Goal: Task Accomplishment & Management: Use online tool/utility

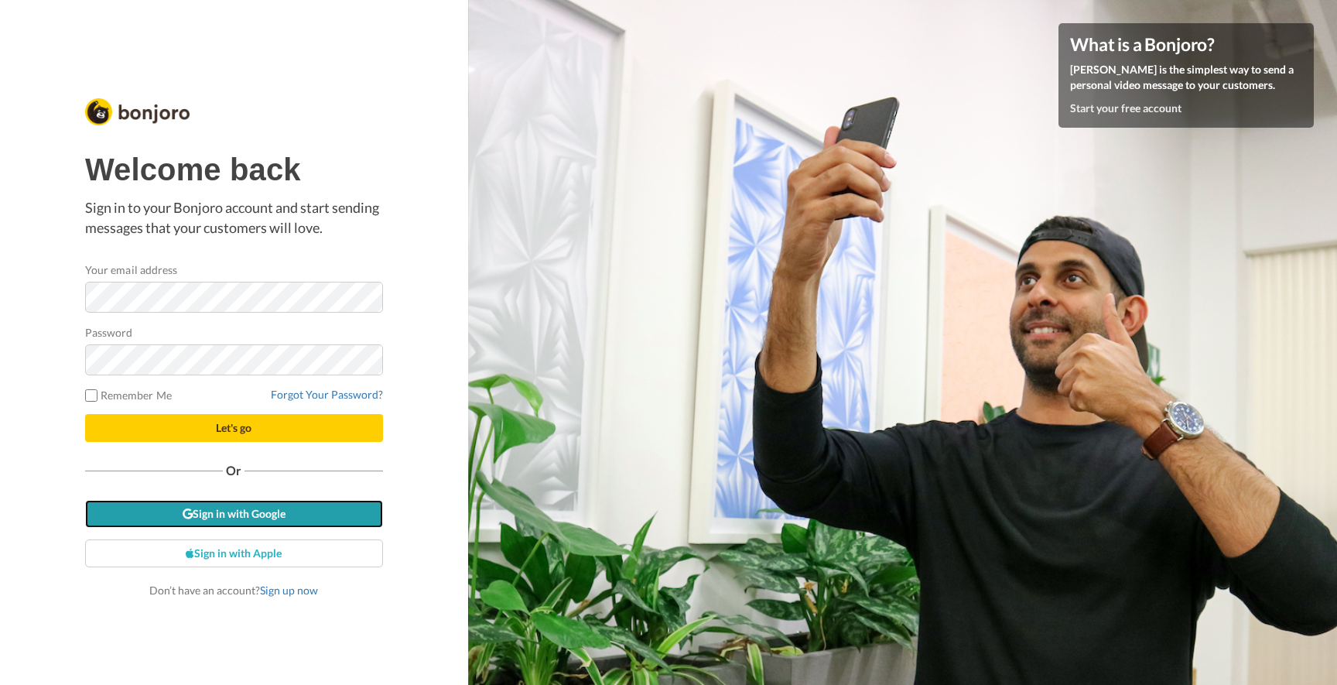
click at [210, 511] on link "Sign in with Google" at bounding box center [234, 514] width 298 height 28
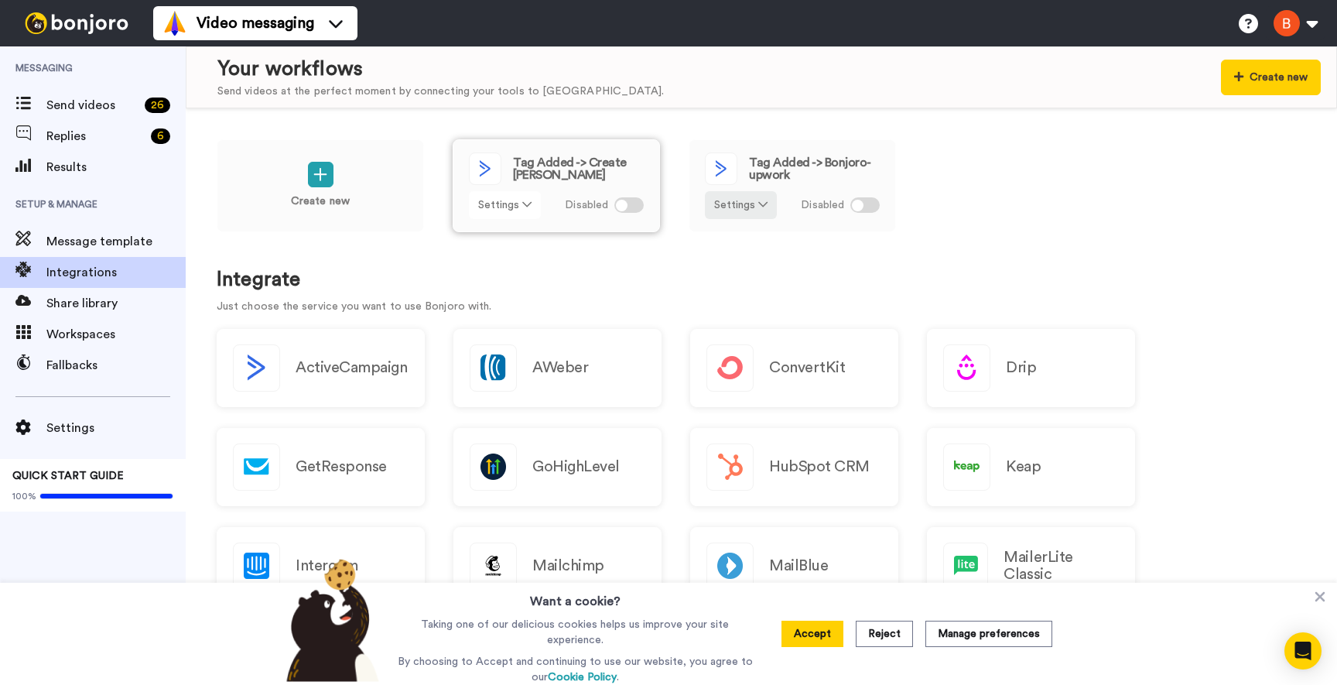
click at [524, 195] on button "Settings" at bounding box center [505, 205] width 72 height 28
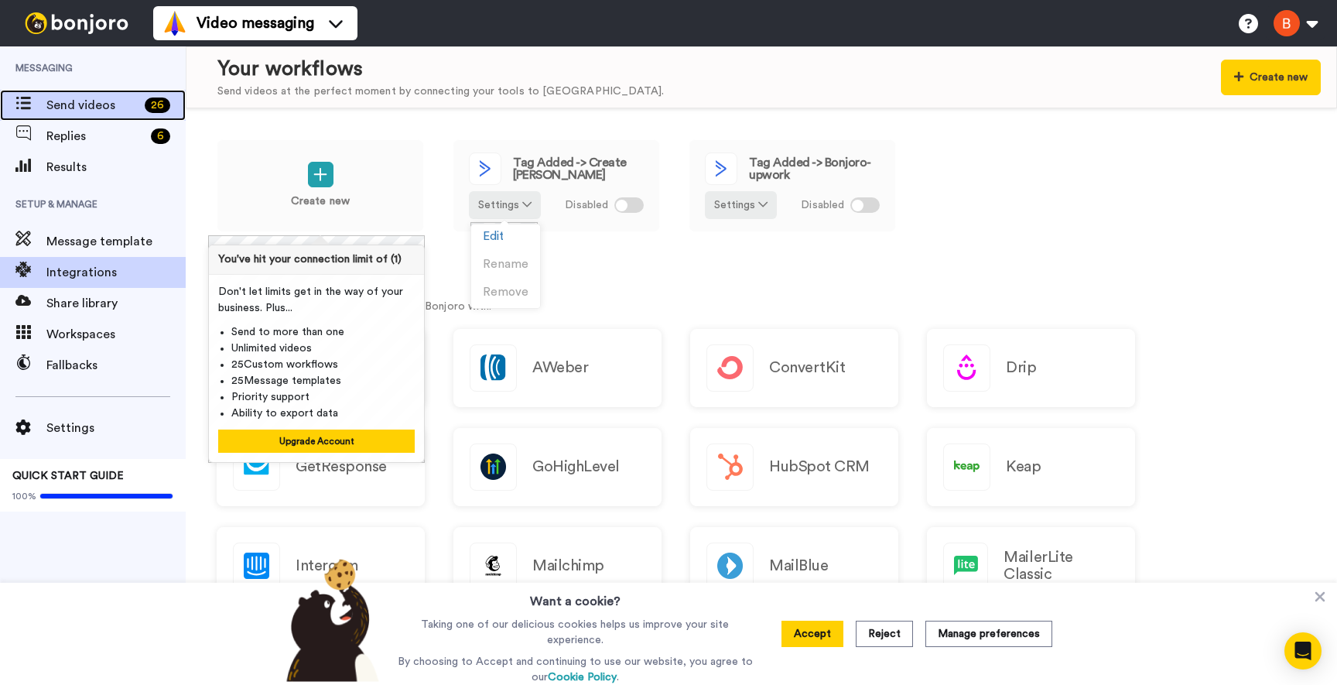
click at [73, 101] on span "Send videos" at bounding box center [92, 105] width 92 height 19
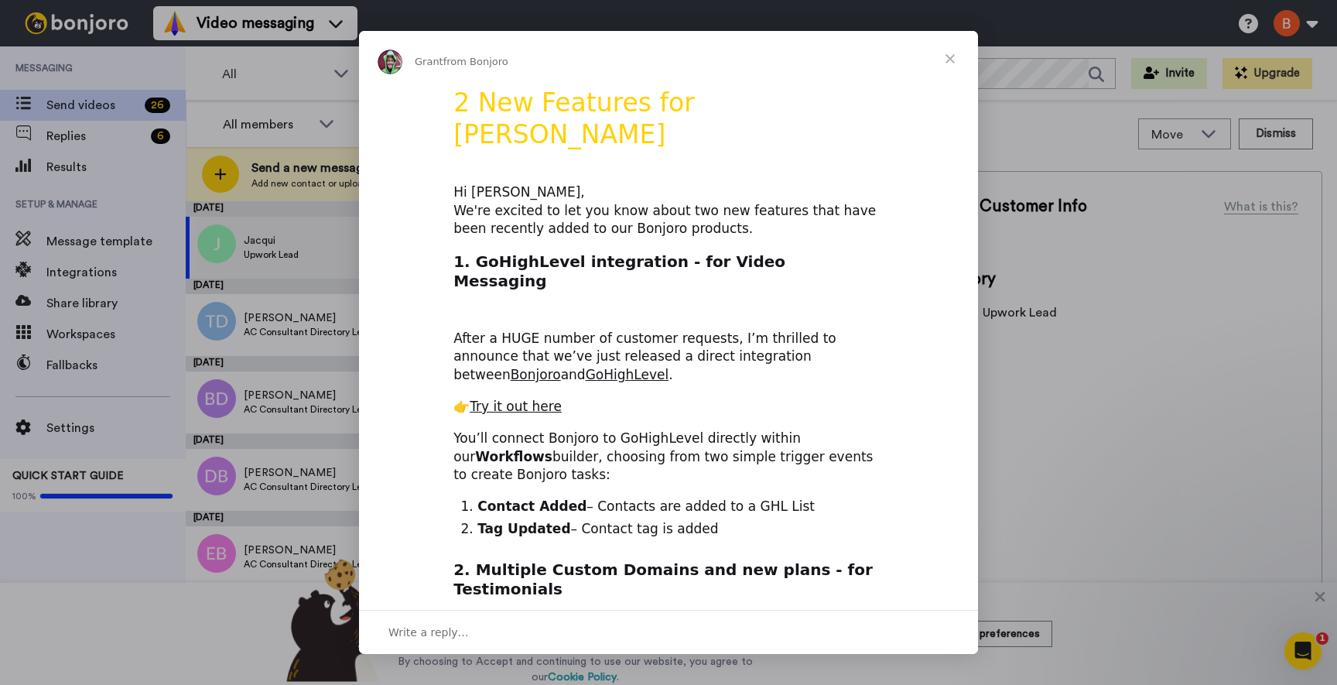
click at [950, 54] on span "Close" at bounding box center [950, 59] width 56 height 56
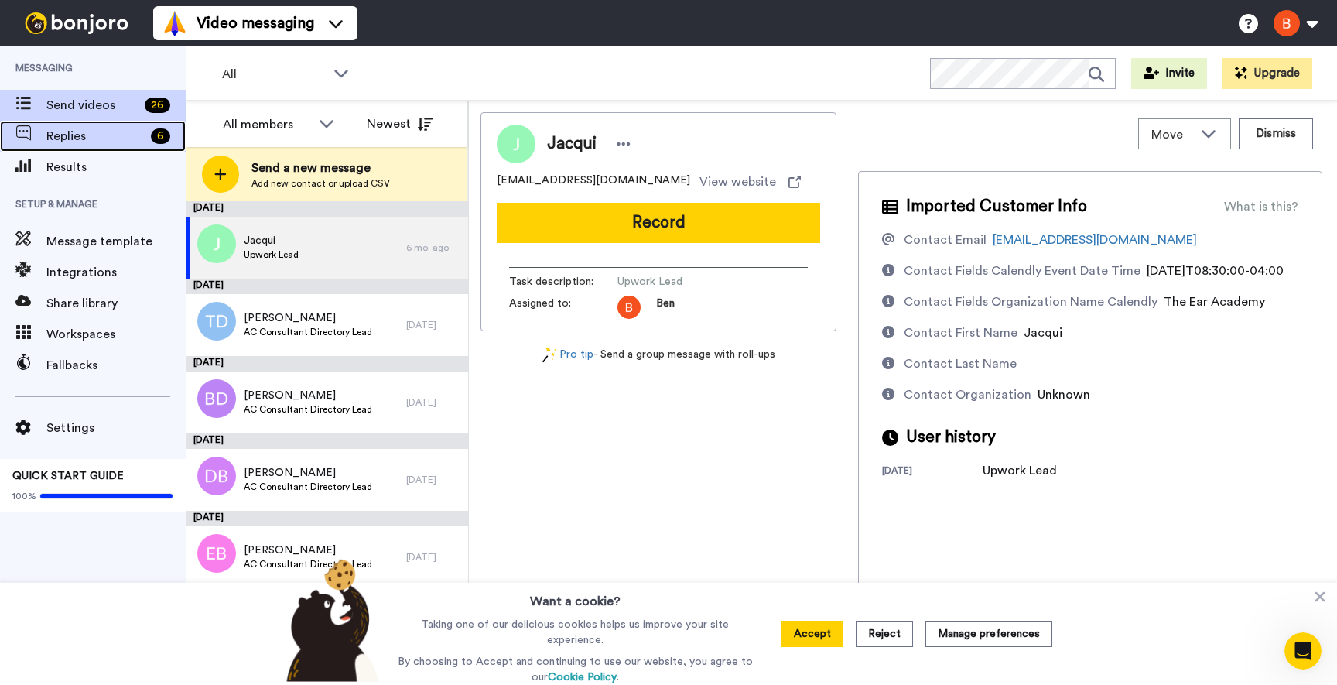
click at [112, 134] on span "Replies" at bounding box center [95, 136] width 98 height 19
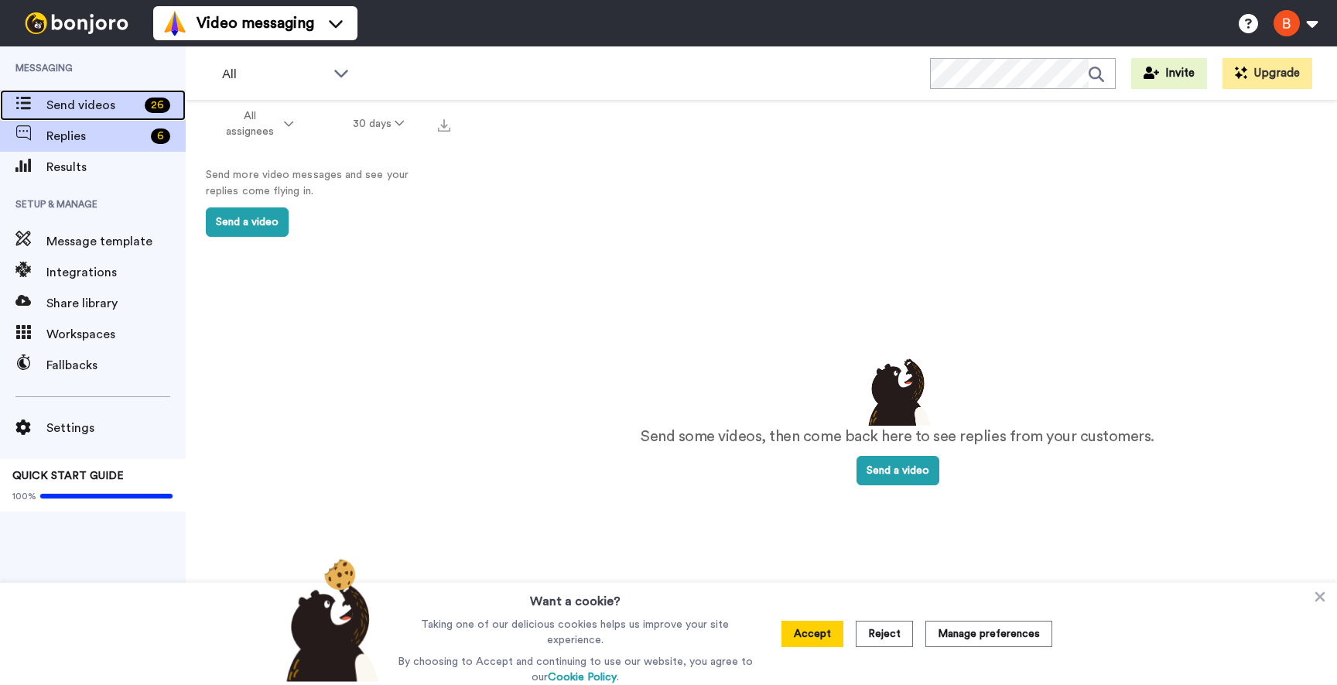
click at [106, 101] on span "Send videos" at bounding box center [92, 105] width 92 height 19
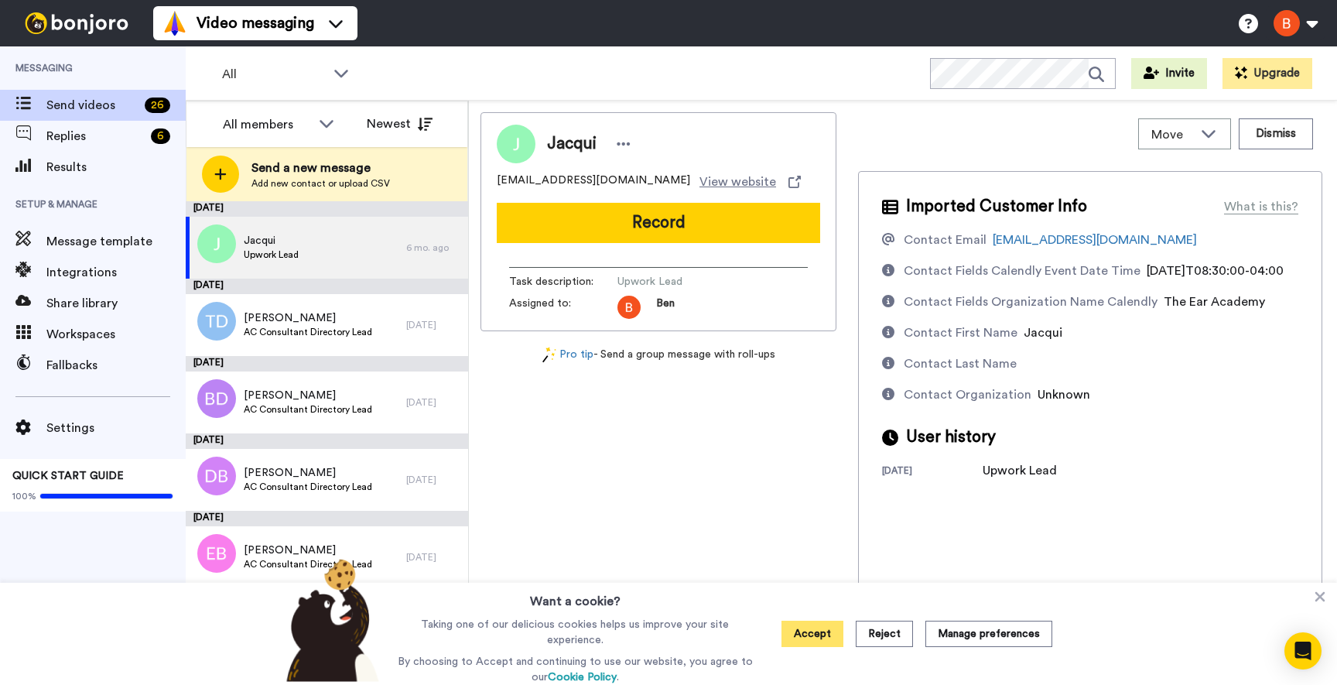
click at [823, 641] on button "Accept" at bounding box center [813, 634] width 62 height 26
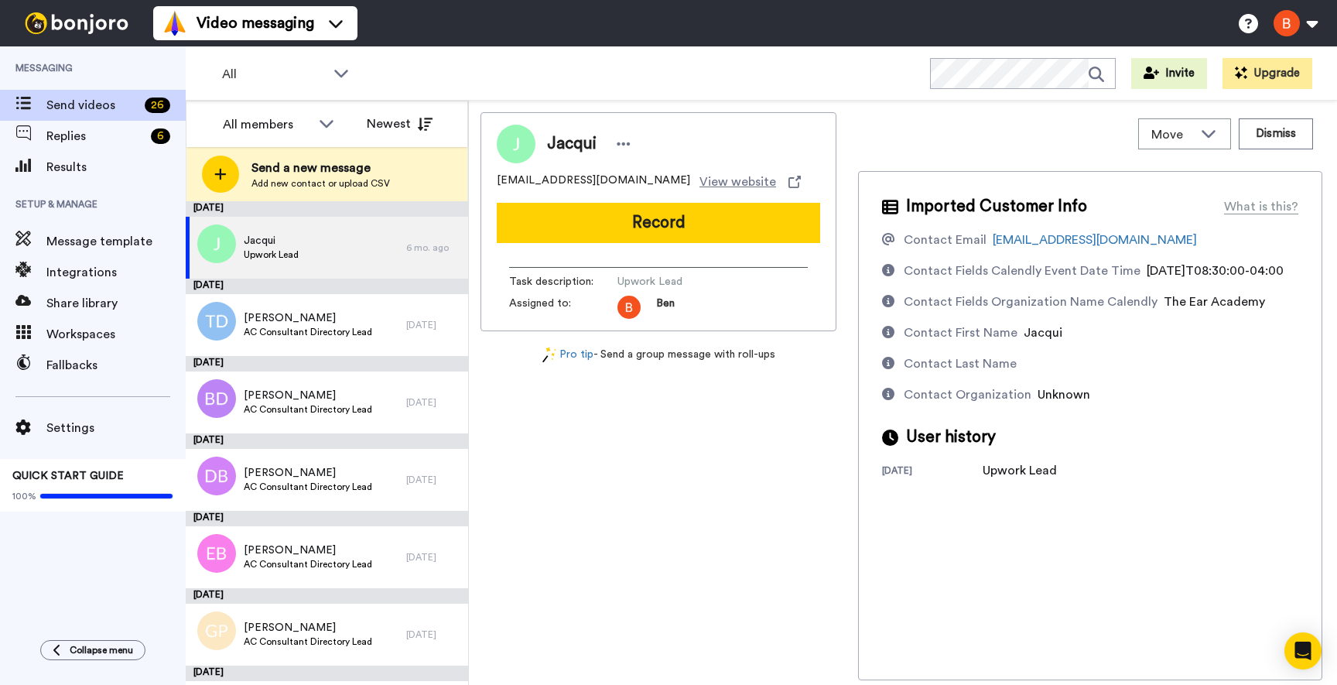
click at [63, 24] on img at bounding box center [77, 23] width 116 height 22
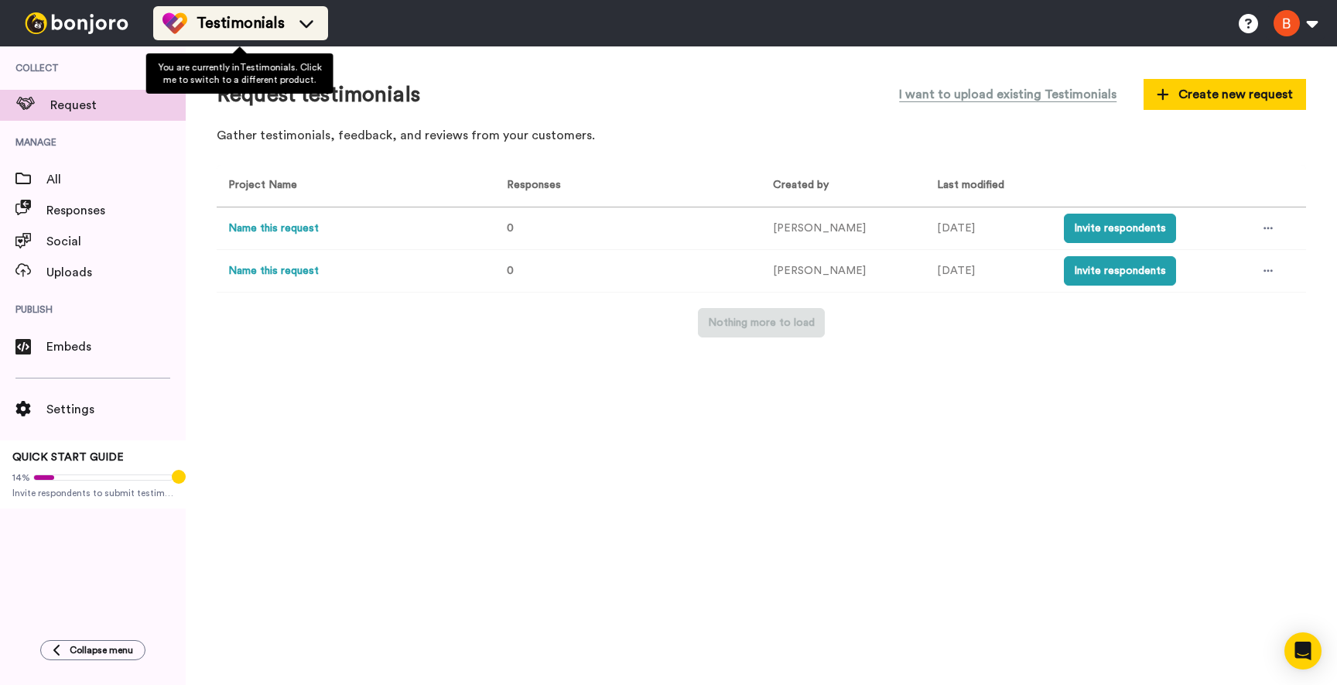
click at [321, 29] on li "Testimonials" at bounding box center [240, 23] width 175 height 34
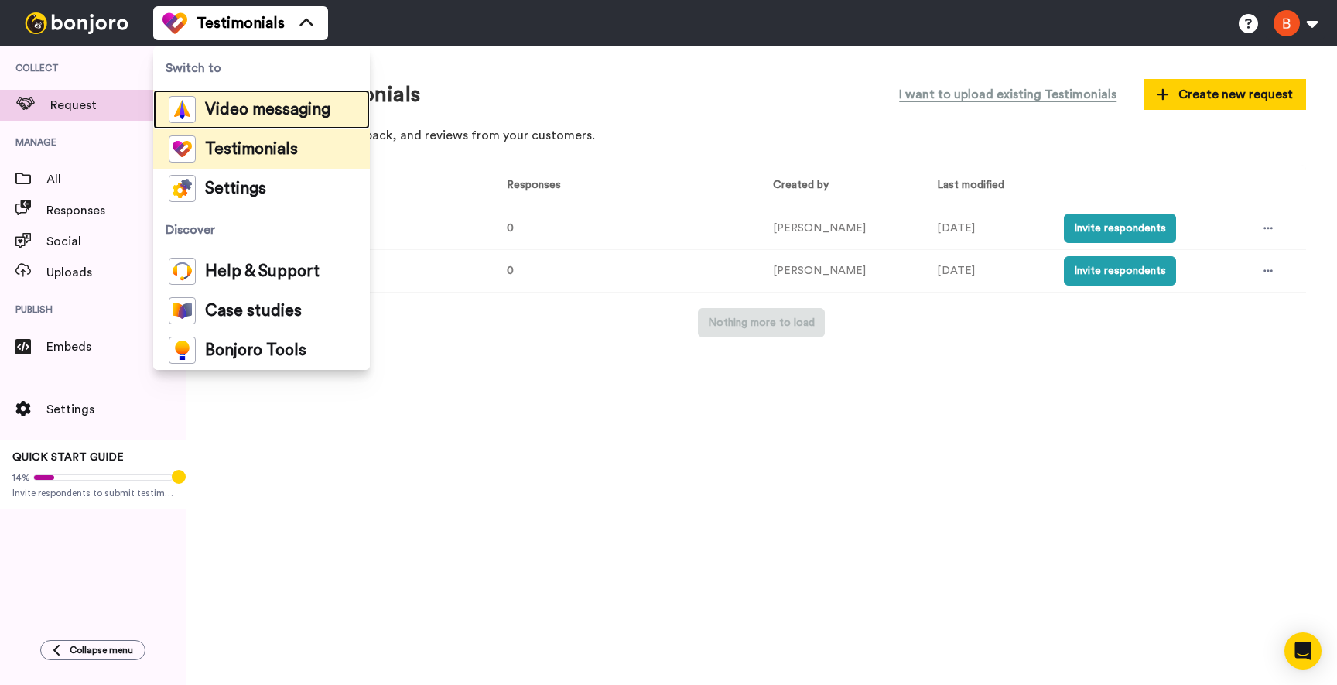
click at [286, 108] on span "Video messaging" at bounding box center [267, 109] width 125 height 15
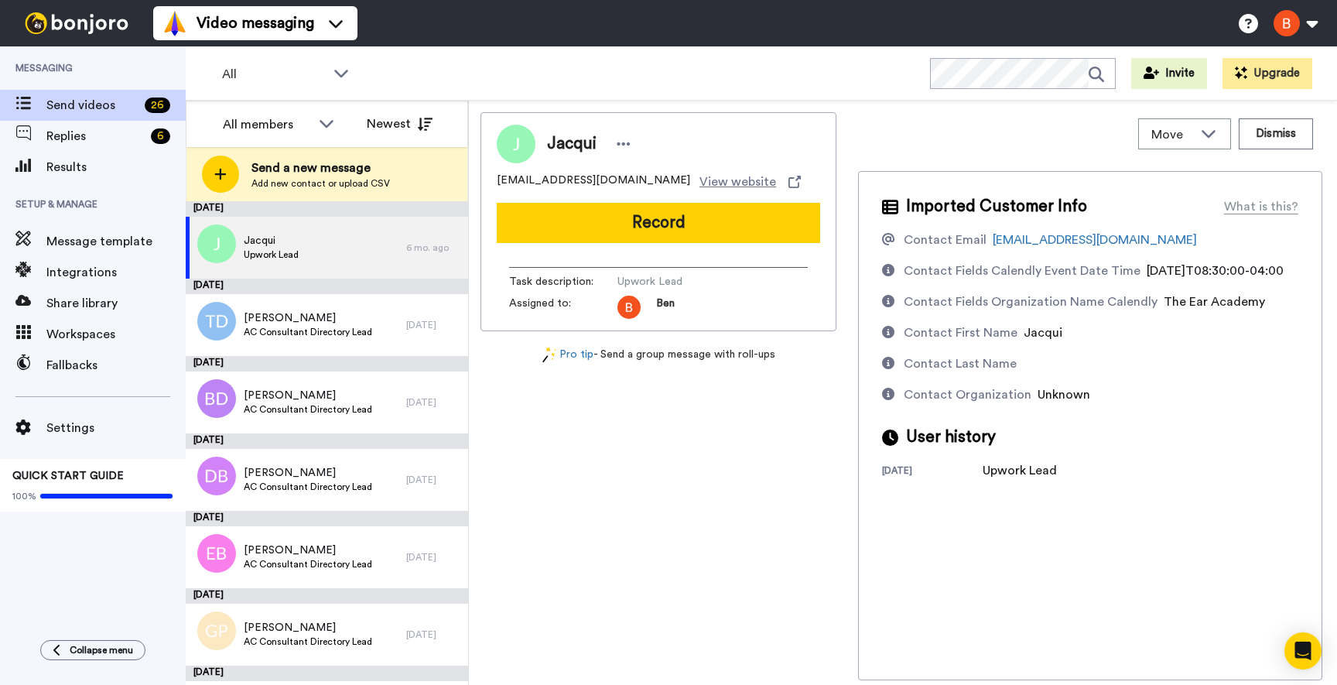
click at [62, 13] on img at bounding box center [77, 23] width 116 height 22
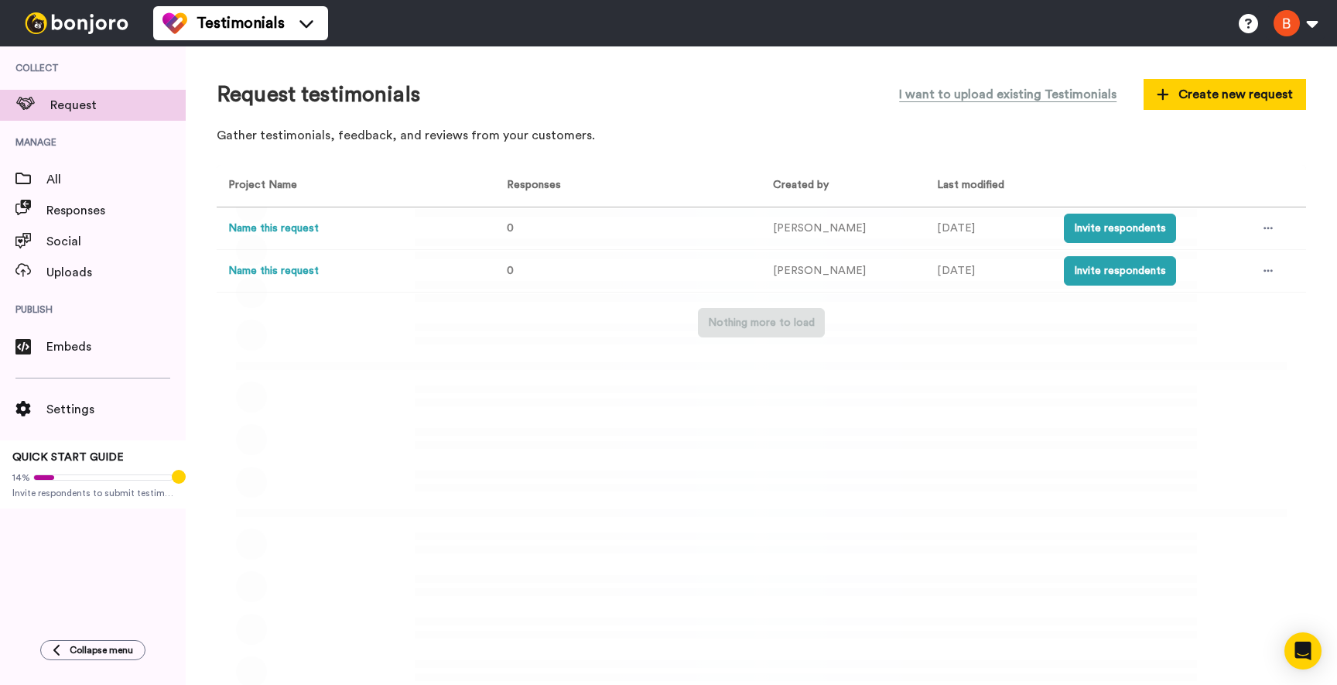
click at [62, 13] on img at bounding box center [77, 23] width 116 height 22
click at [72, 18] on img at bounding box center [77, 23] width 116 height 22
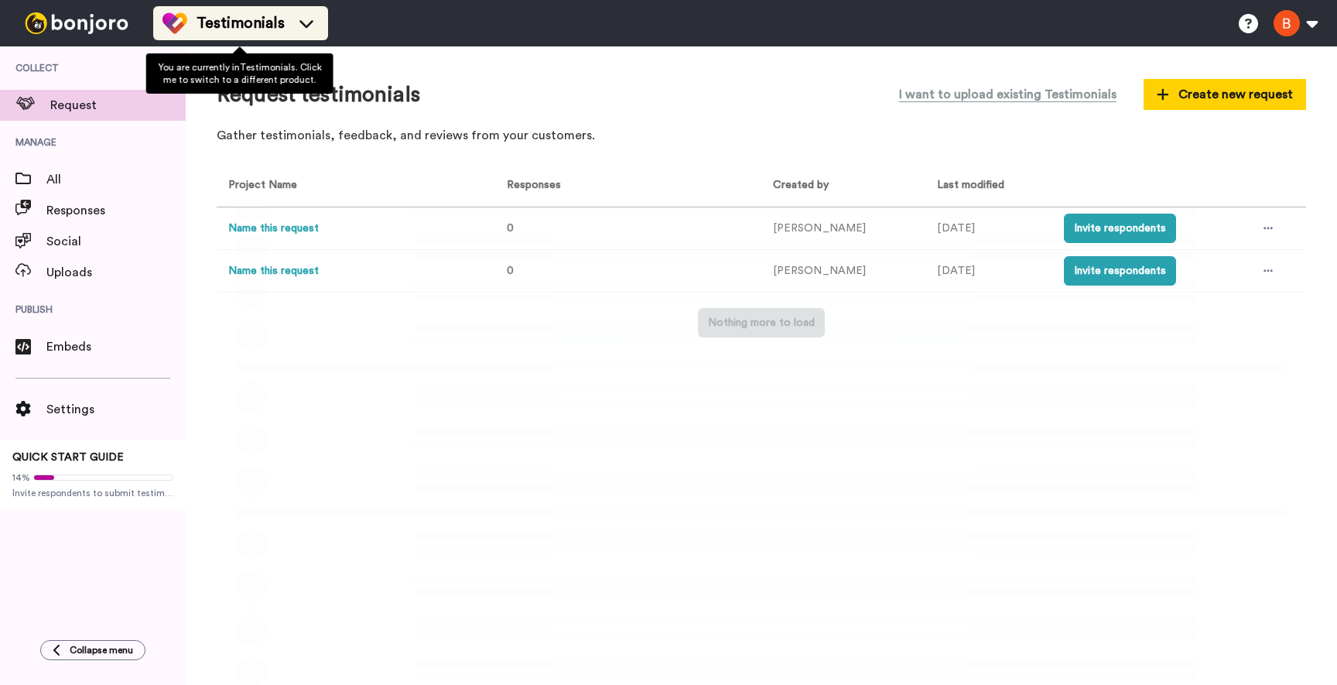
click at [189, 14] on div "Testimonials" at bounding box center [241, 23] width 156 height 25
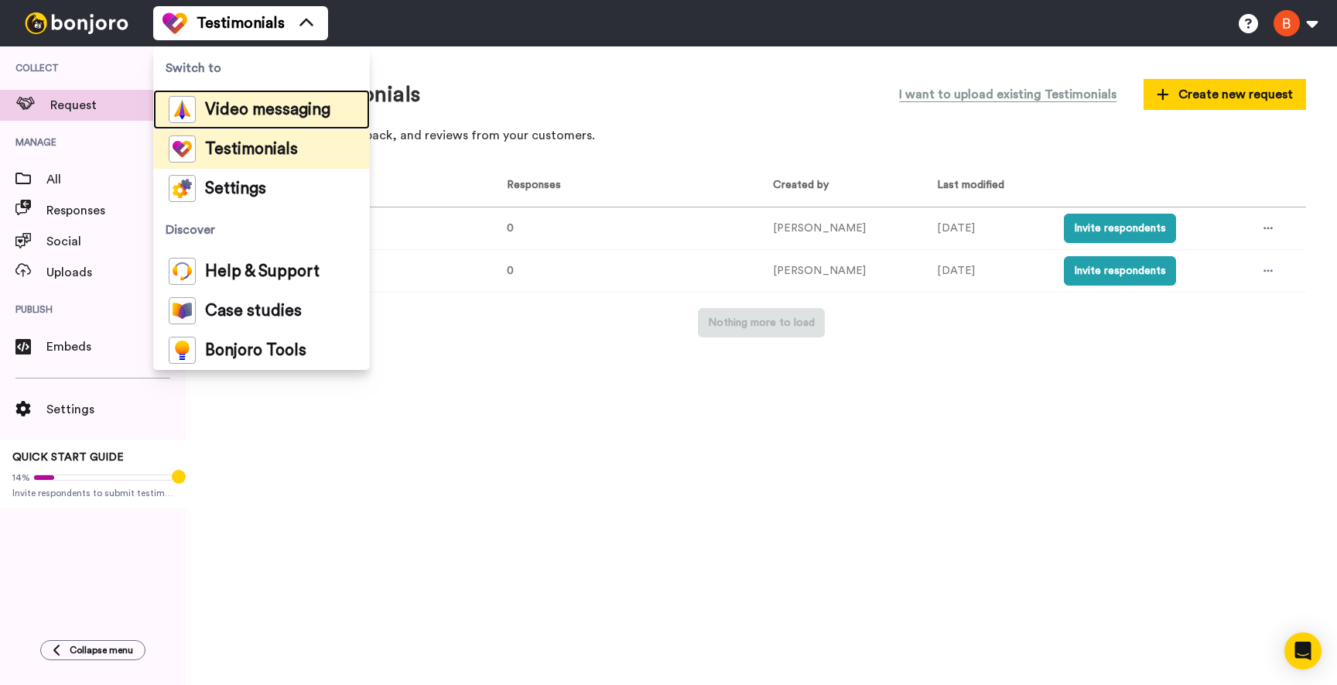
click at [219, 110] on span "Video messaging" at bounding box center [267, 109] width 125 height 15
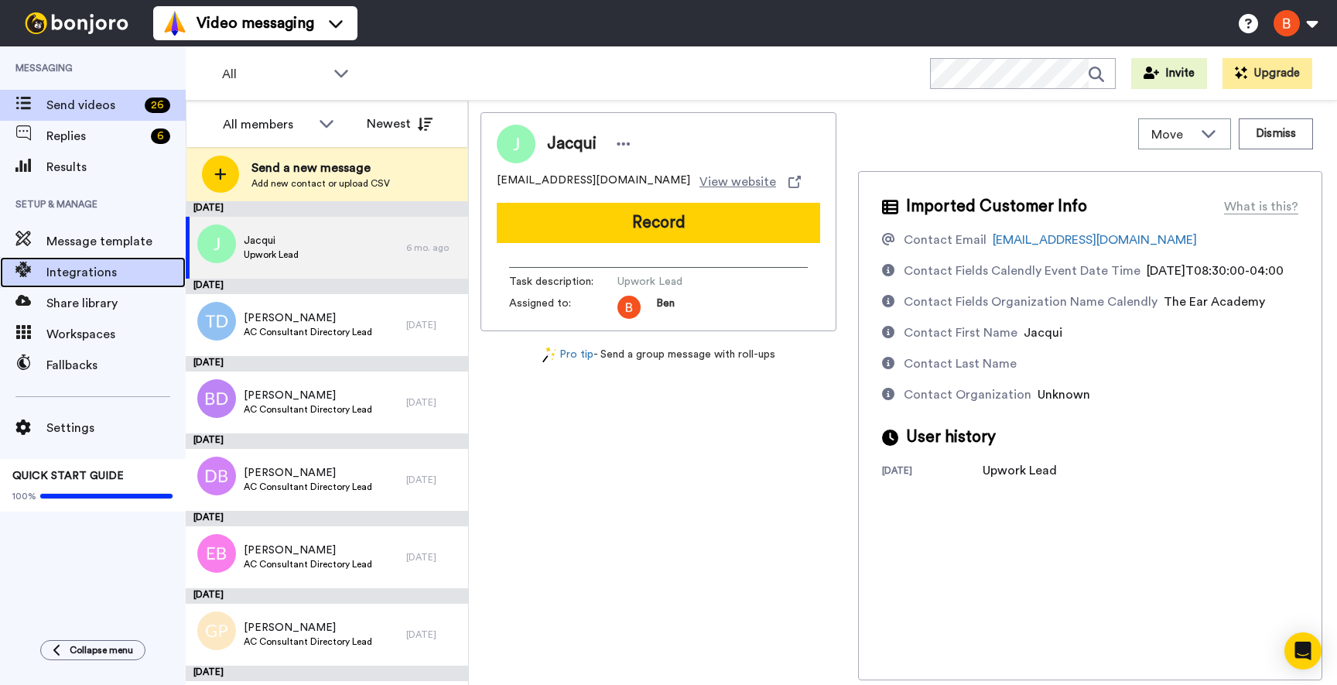
click at [81, 263] on span "Integrations" at bounding box center [115, 272] width 139 height 19
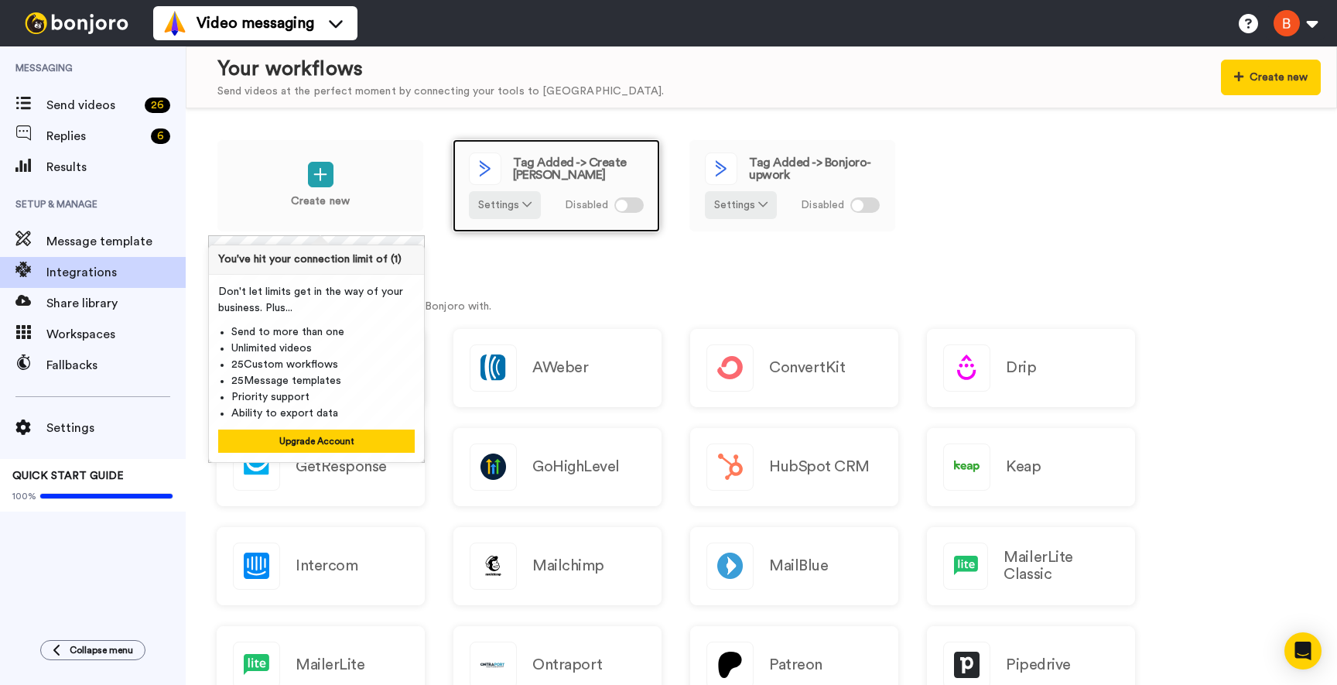
click at [585, 160] on span "Tag Added -> Create Bonjoro" at bounding box center [578, 168] width 131 height 25
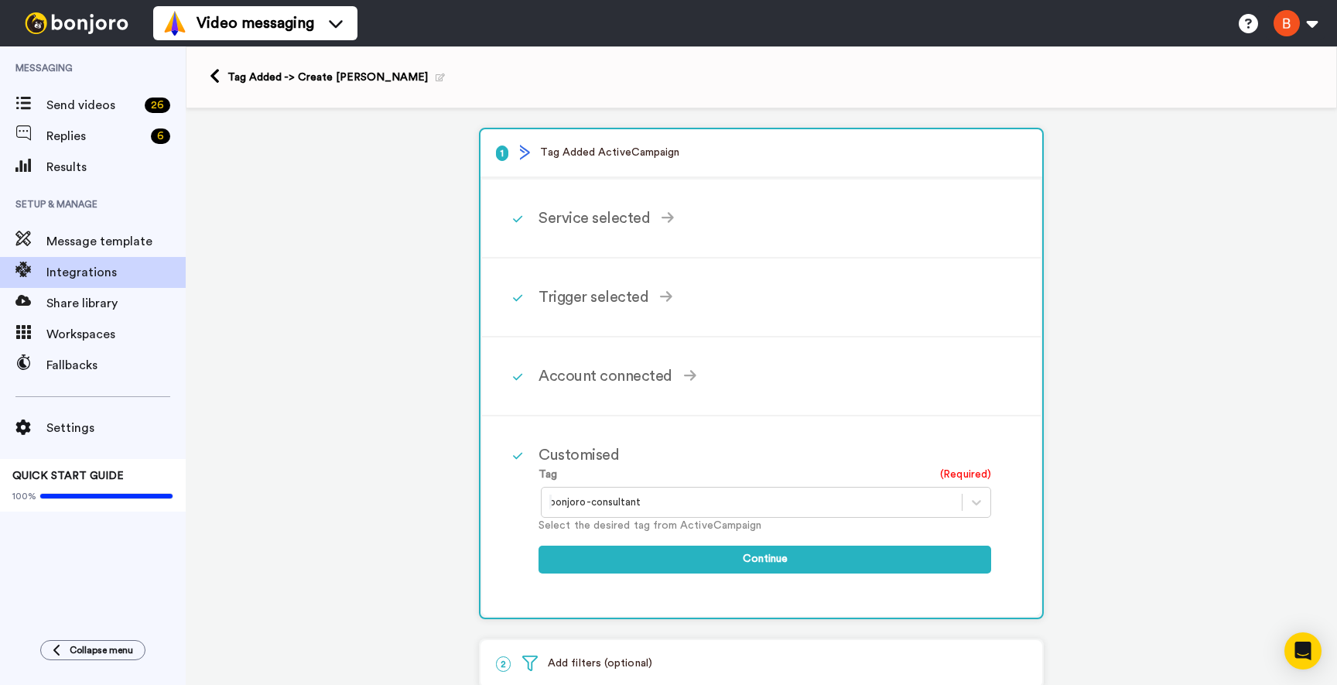
click at [1232, 230] on div "1 Tag Added ActiveCampaign Service selected ActiveCampaign AWeber Bonjoro Conve…" at bounding box center [761, 522] width 1151 height 828
click at [108, 105] on span "Send videos" at bounding box center [92, 105] width 92 height 19
